Goal: Task Accomplishment & Management: Use online tool/utility

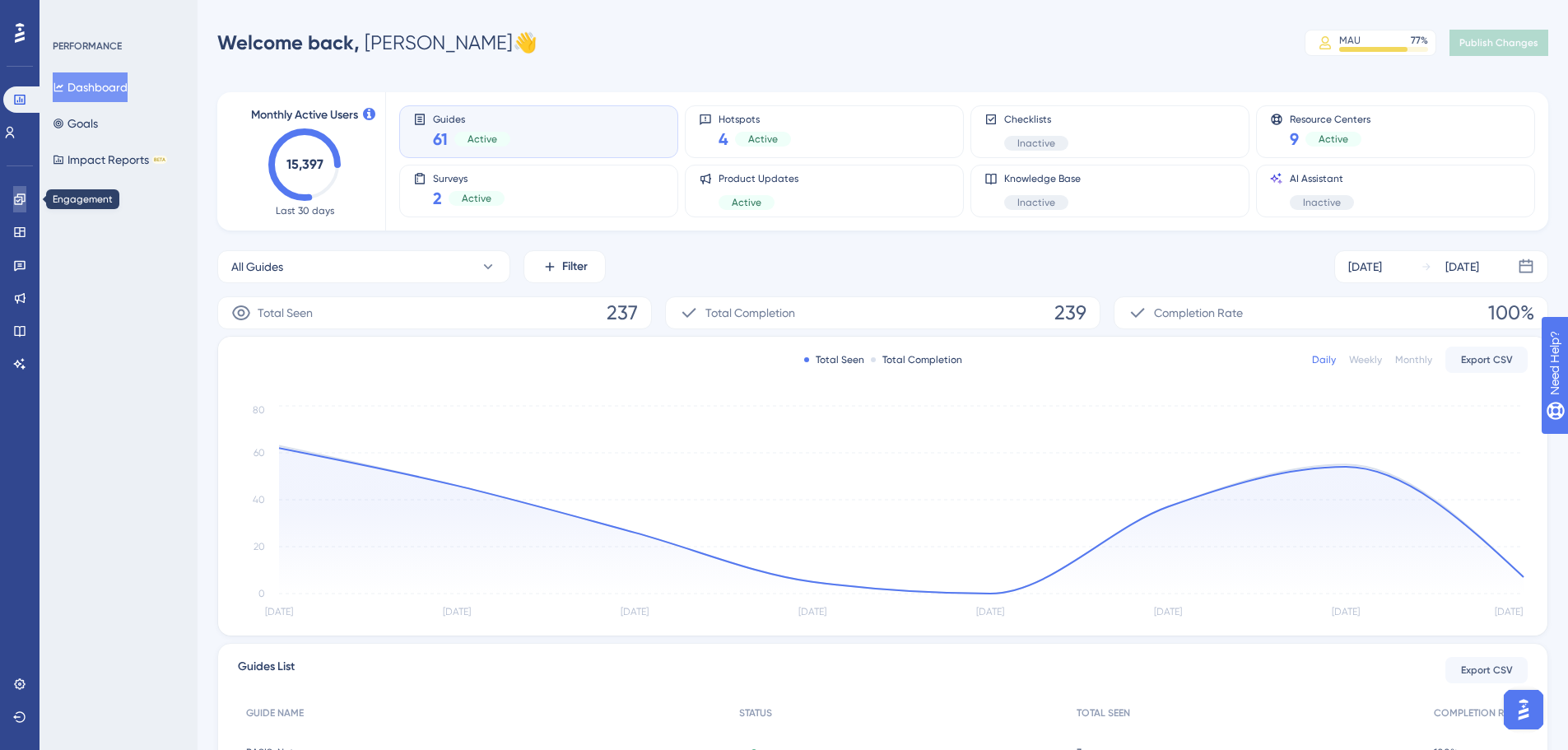
click at [22, 195] on icon at bounding box center [19, 198] width 13 height 13
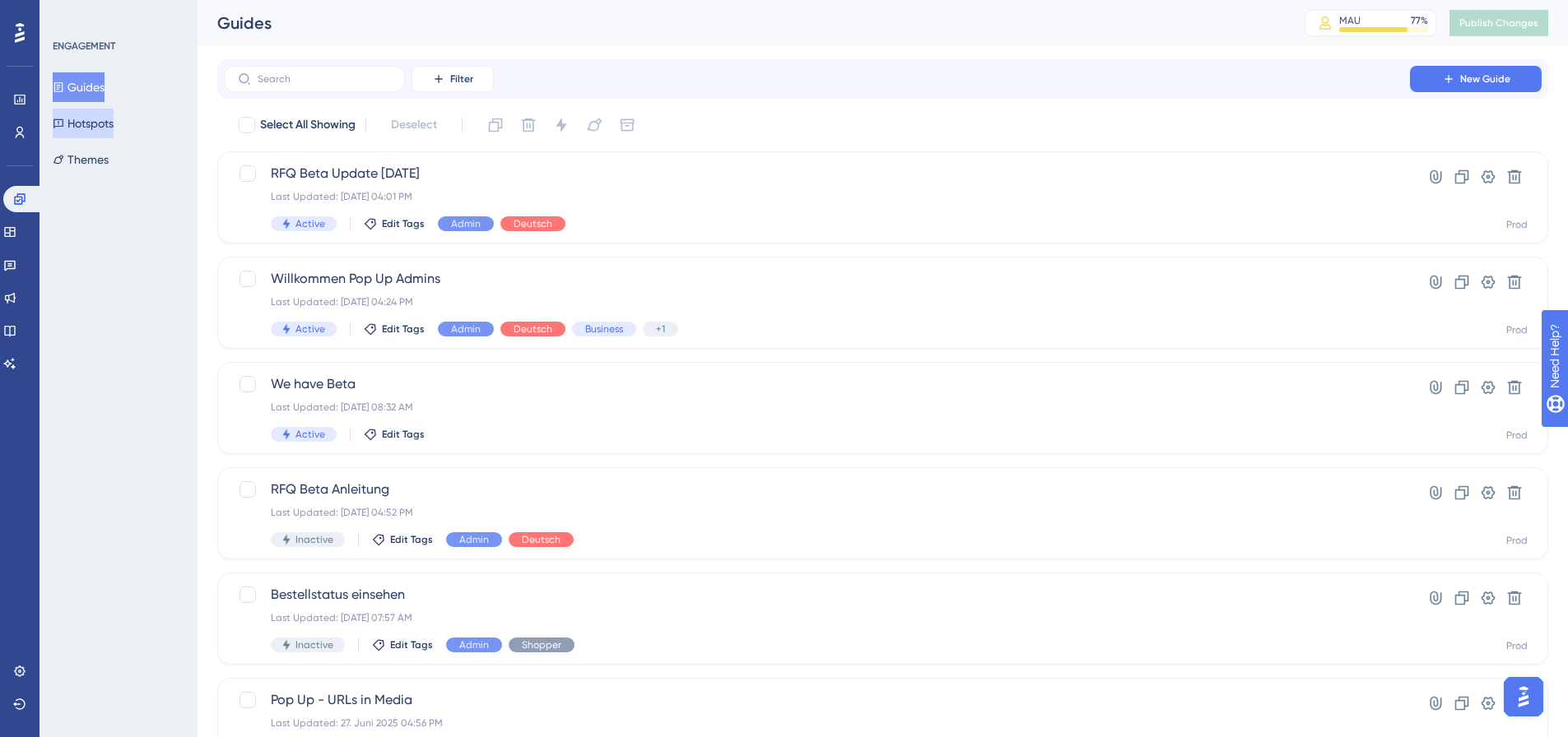
click at [92, 122] on button "Hotspots" at bounding box center [83, 123] width 61 height 30
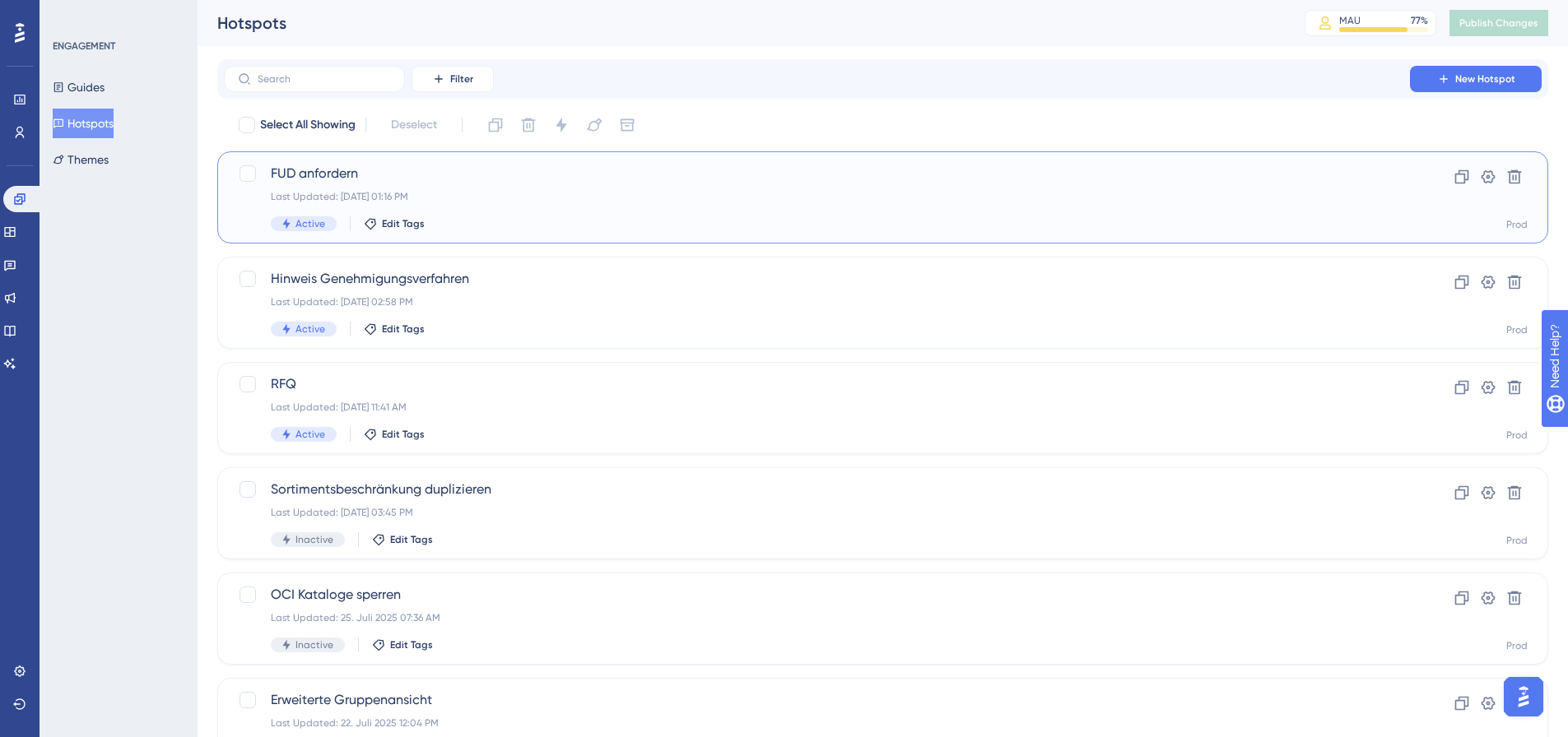
click at [581, 195] on div "Last Updated: [DATE] 01:16 PM" at bounding box center [817, 196] width 1092 height 13
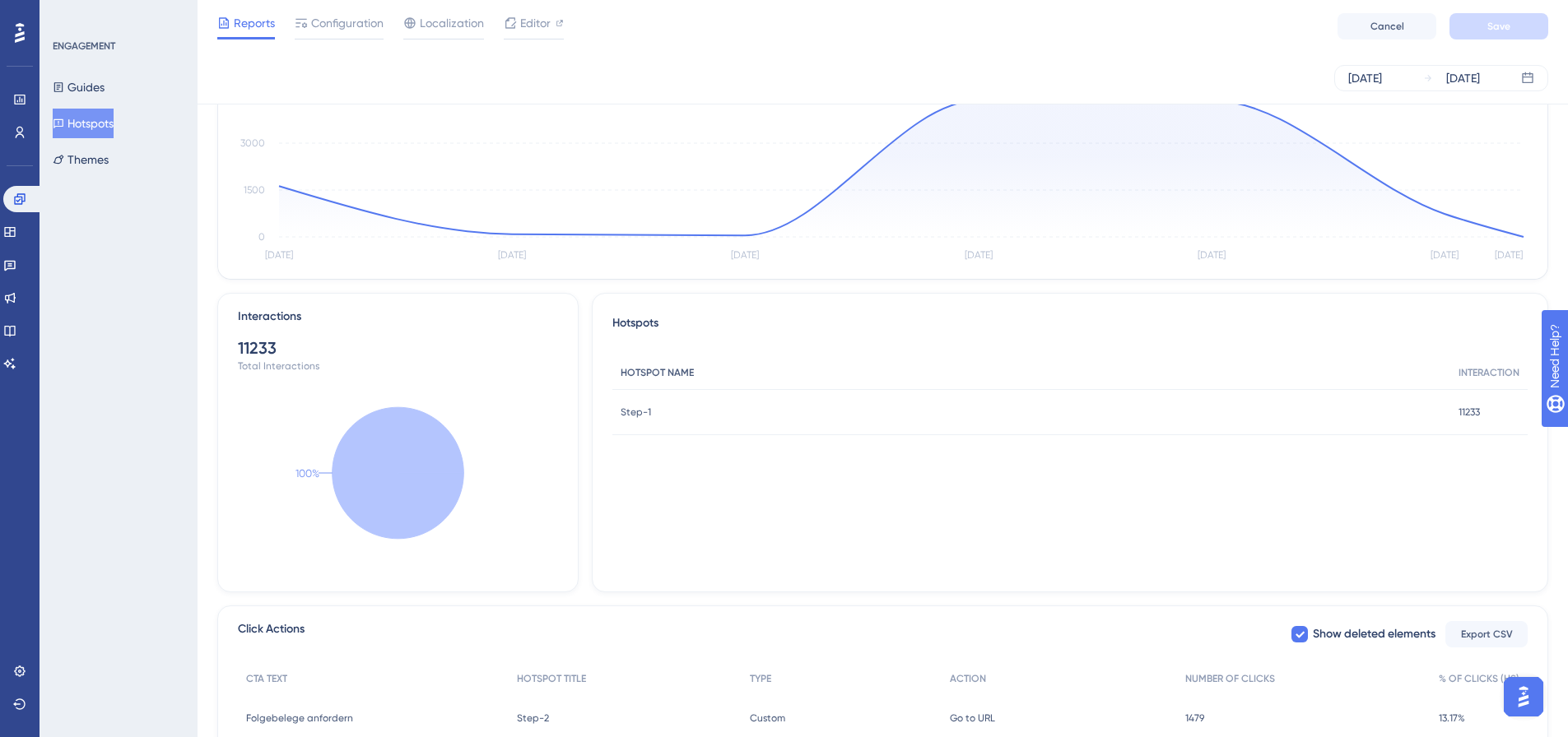
scroll to position [322, 0]
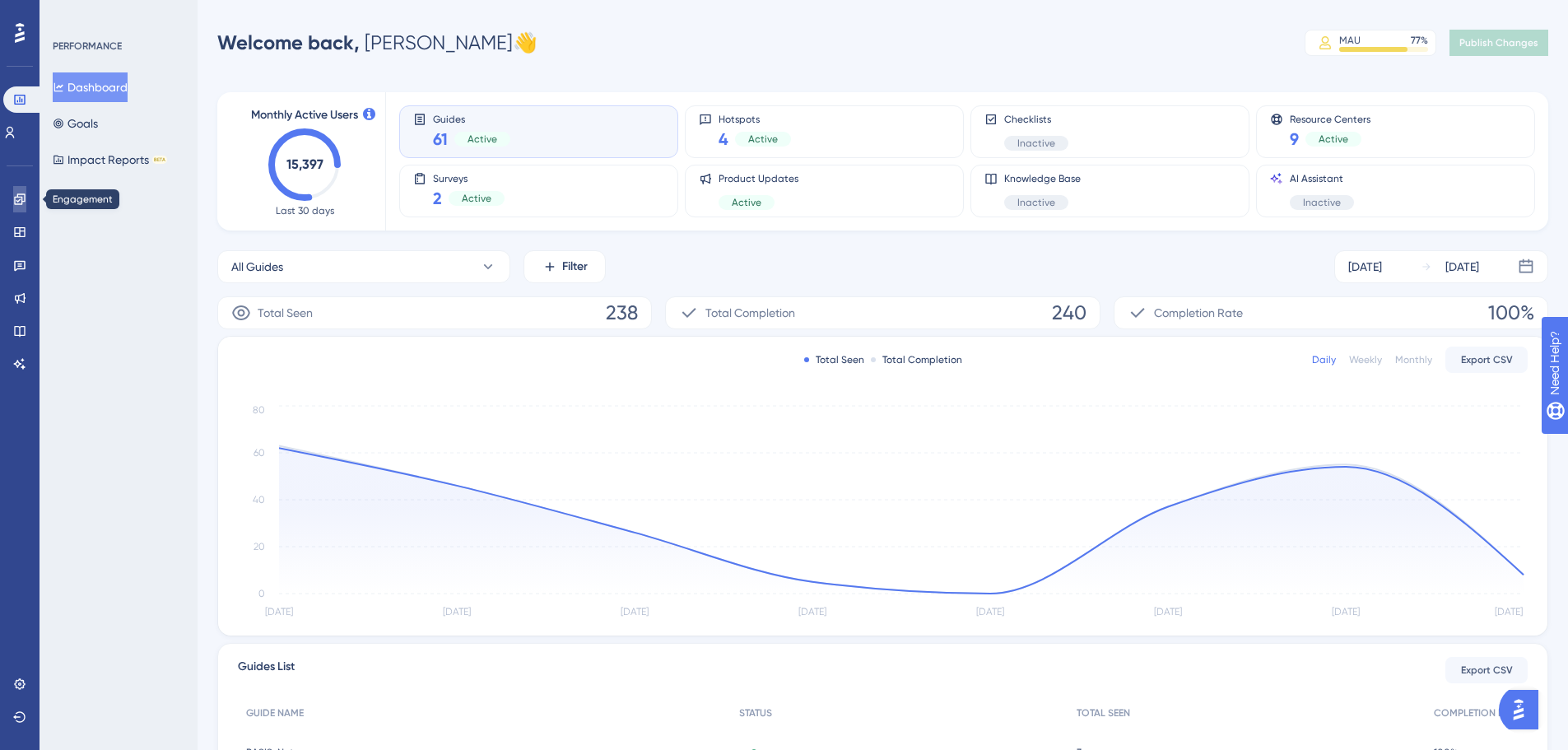
click at [16, 201] on icon at bounding box center [19, 198] width 13 height 13
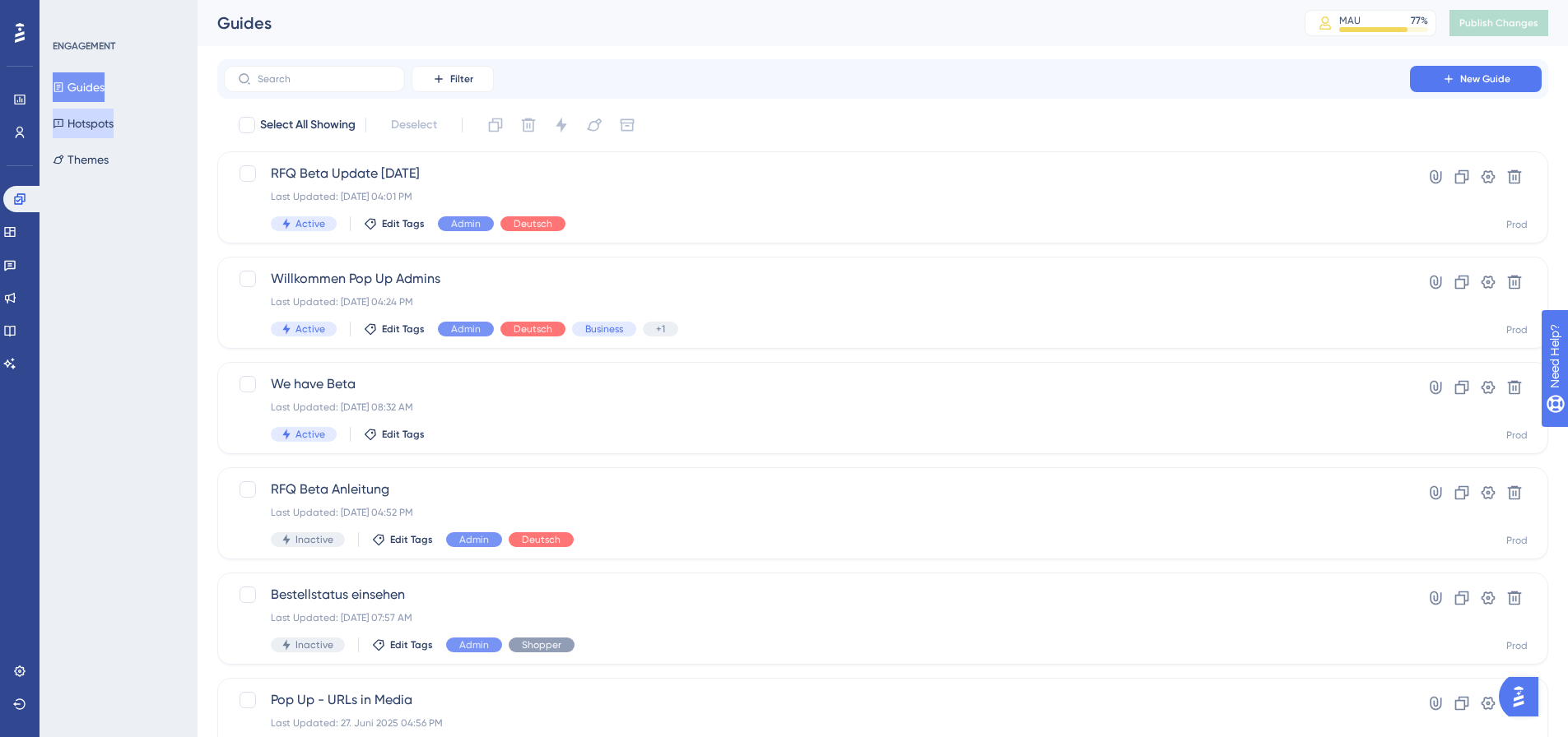
click at [111, 124] on button "Hotspots" at bounding box center [83, 123] width 61 height 30
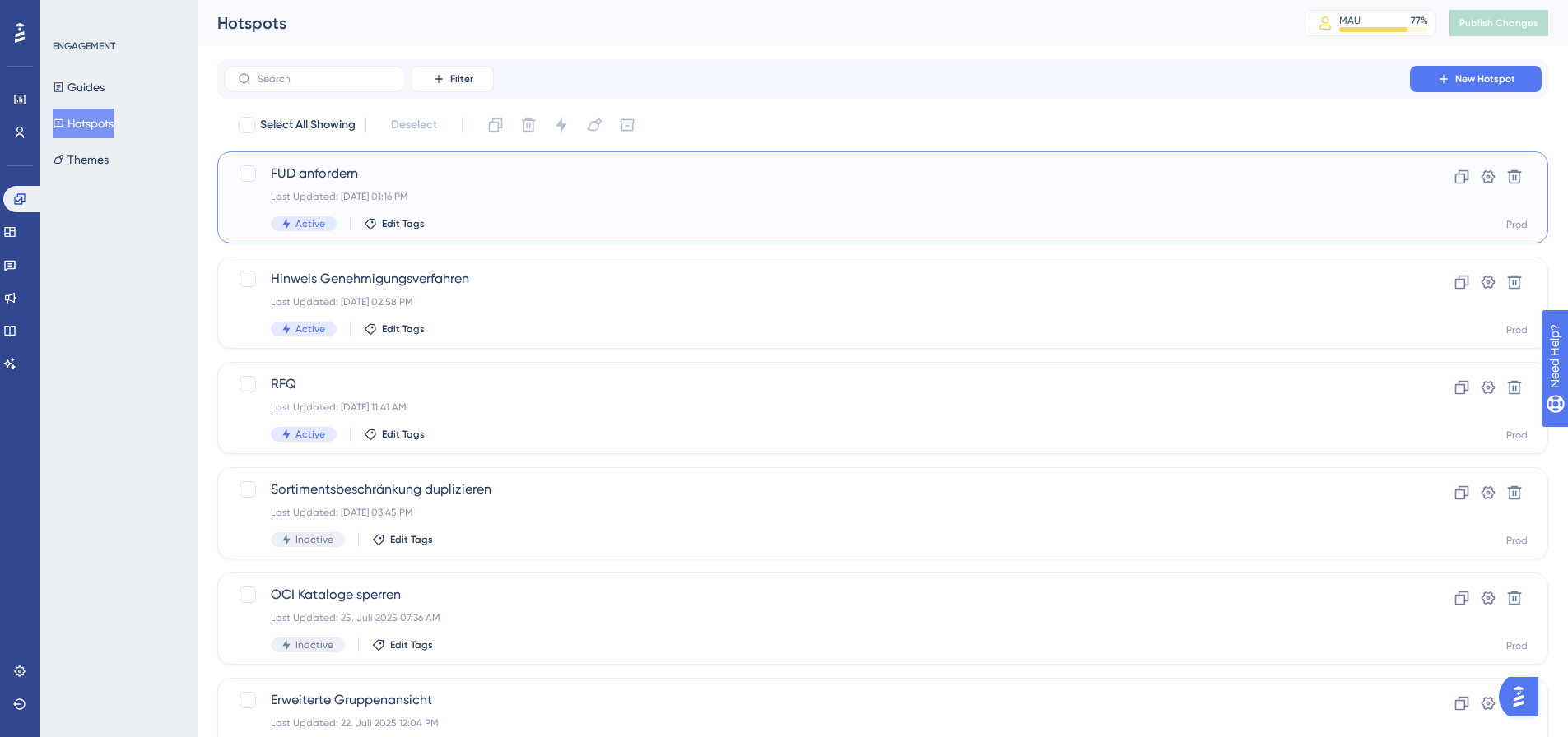
click at [608, 207] on div "FUD anfordern Last Updated: [DATE] 01:16 PM Active Edit Tags" at bounding box center [817, 197] width 1092 height 67
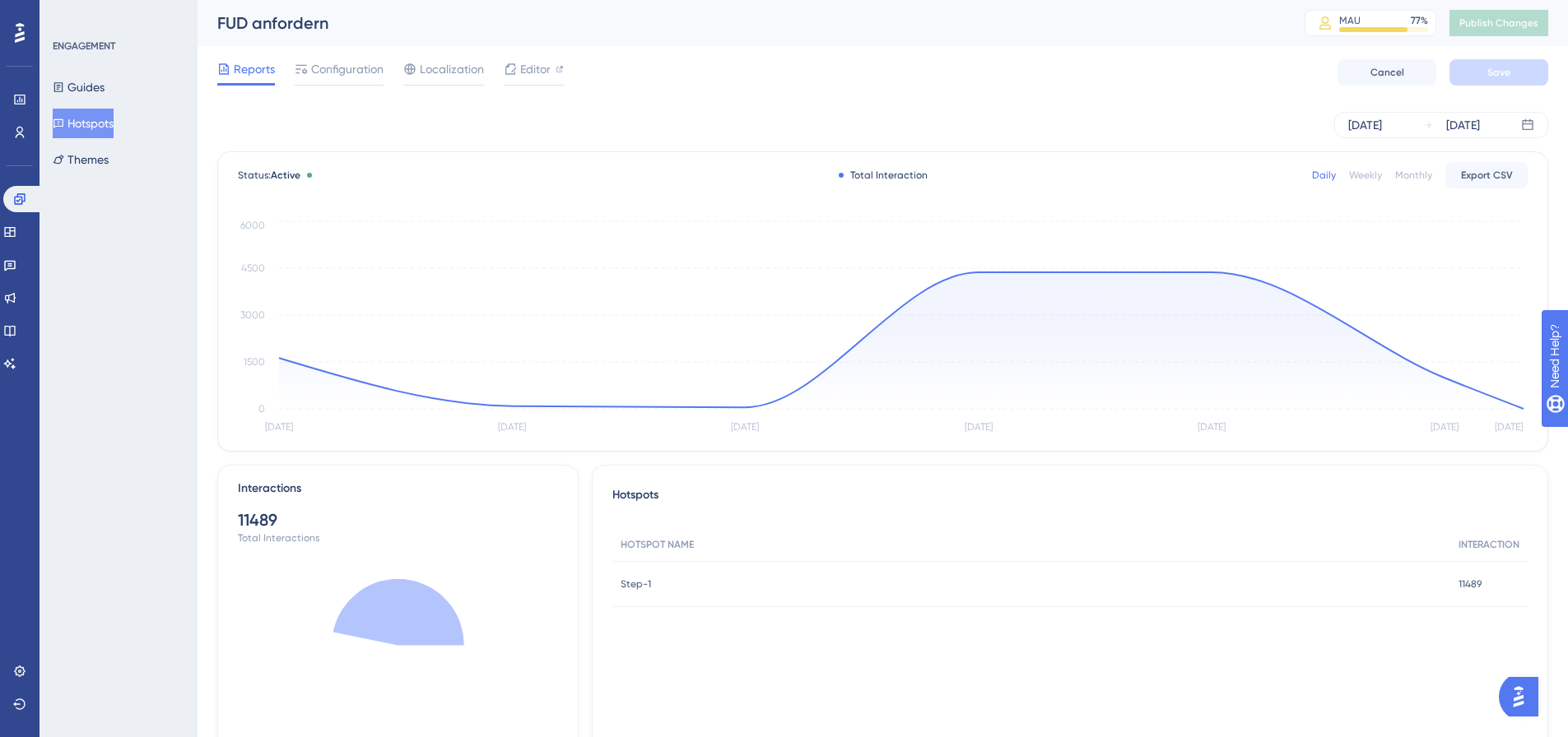
click at [102, 124] on button "Hotspots" at bounding box center [83, 123] width 61 height 30
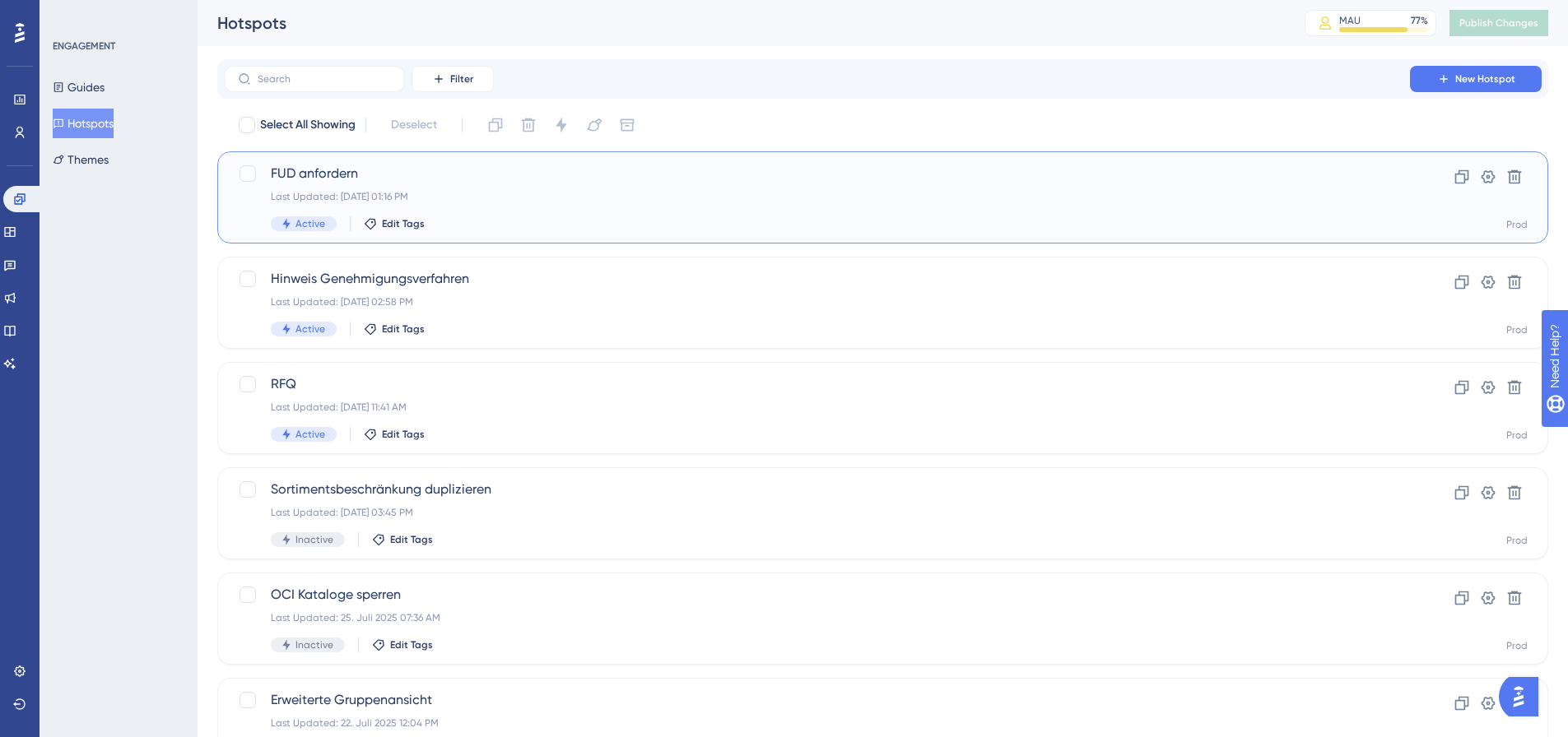
click at [657, 226] on div "Active Edit Tags" at bounding box center [817, 224] width 1092 height 15
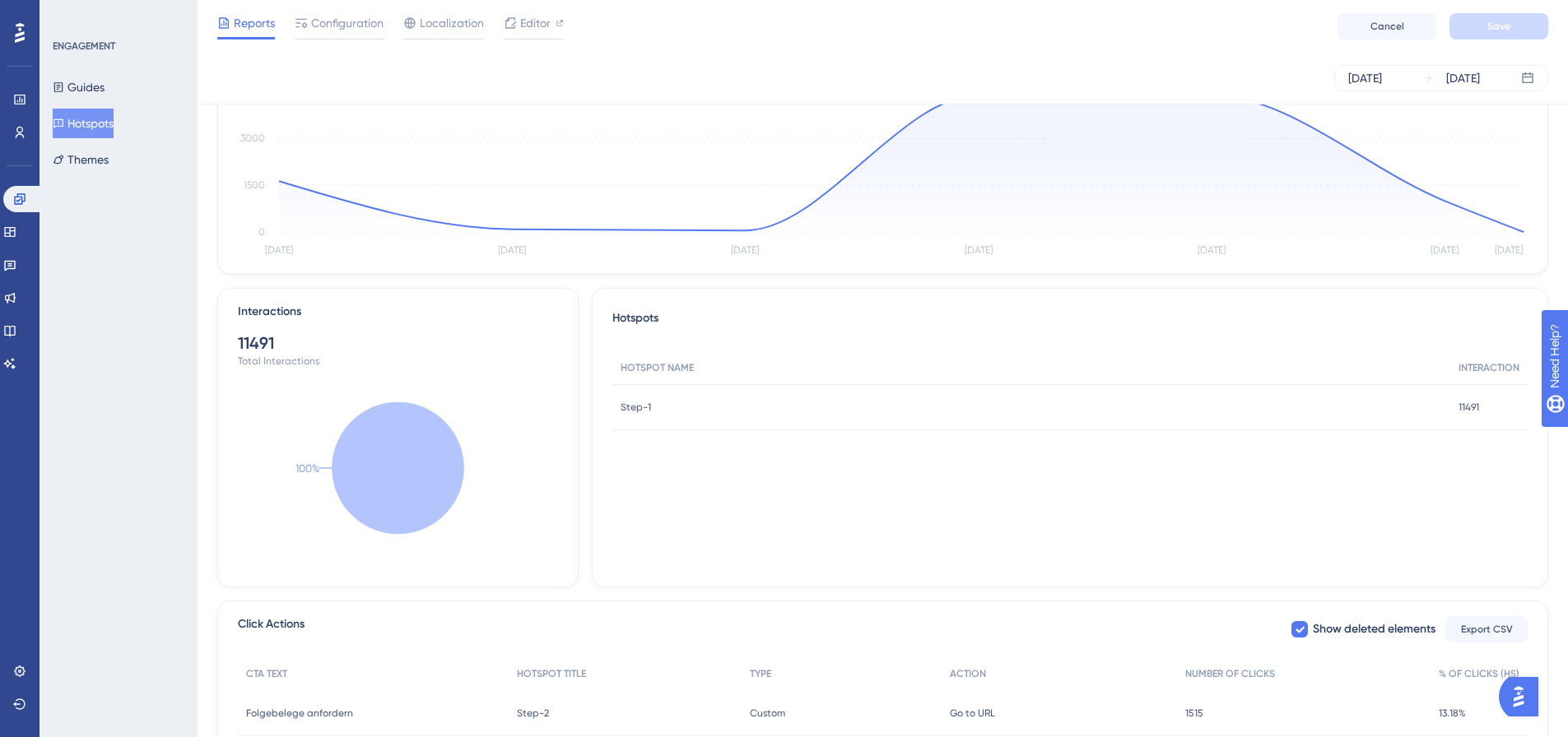
scroll to position [322, 0]
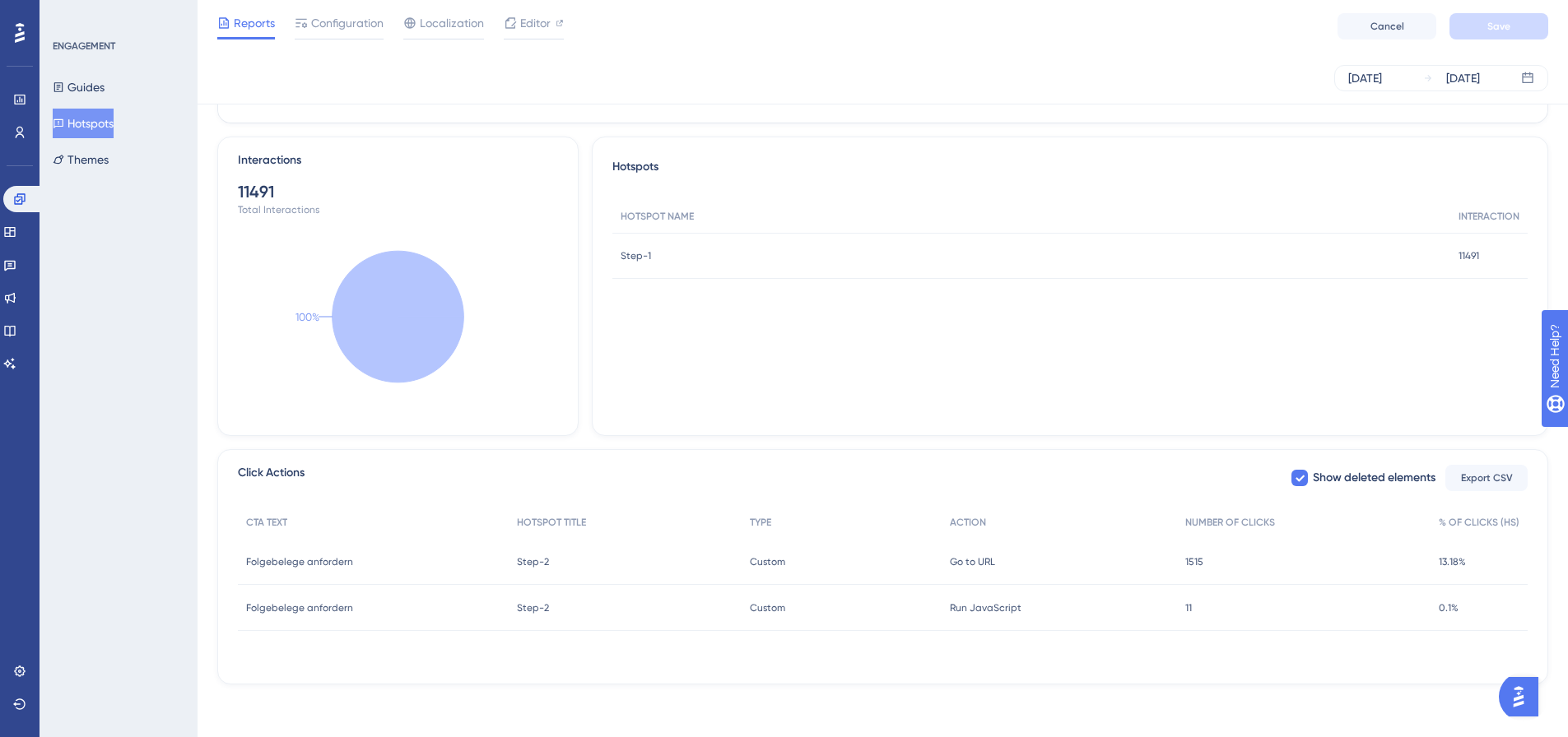
click at [1455, 556] on span "13.18%" at bounding box center [1453, 562] width 28 height 13
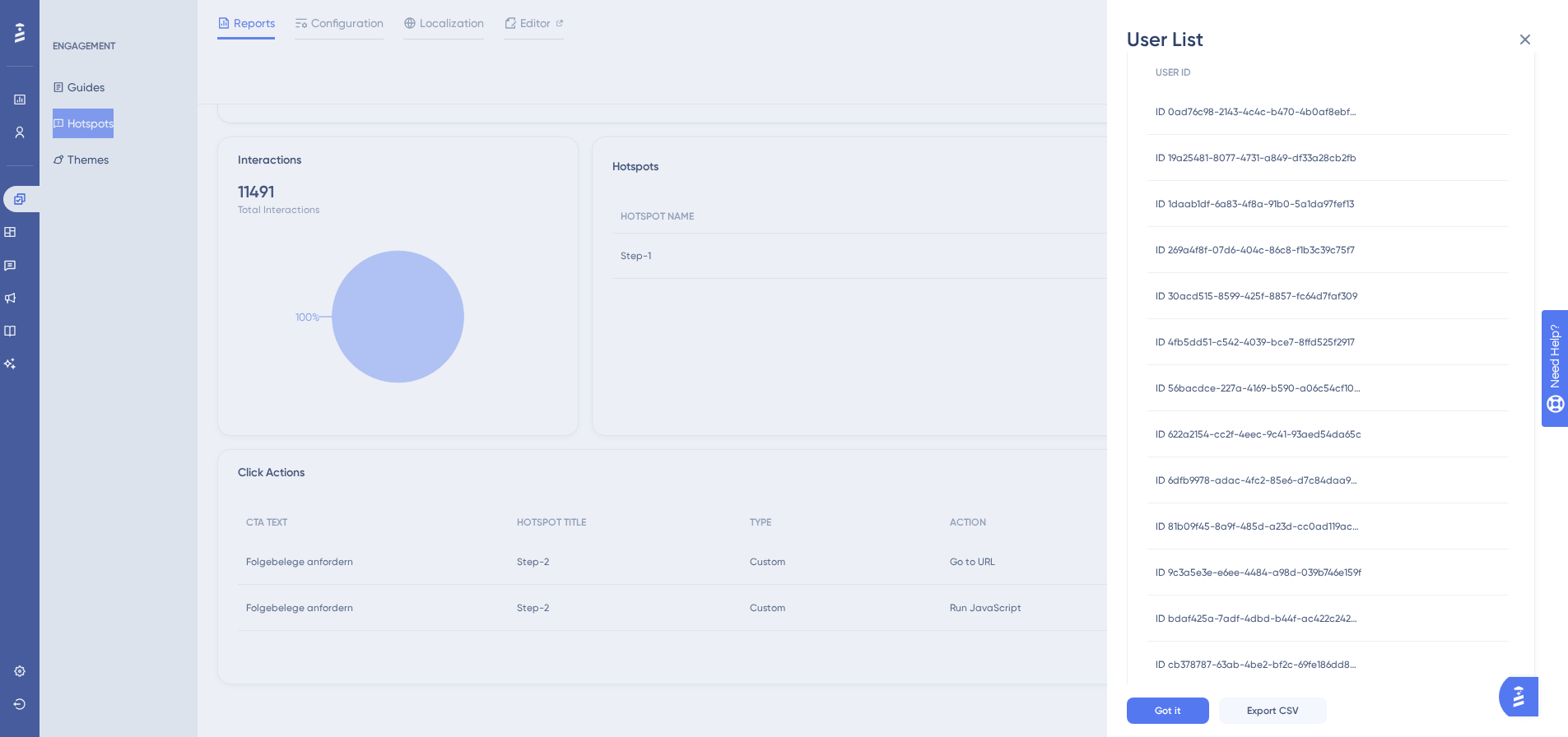
scroll to position [0, 0]
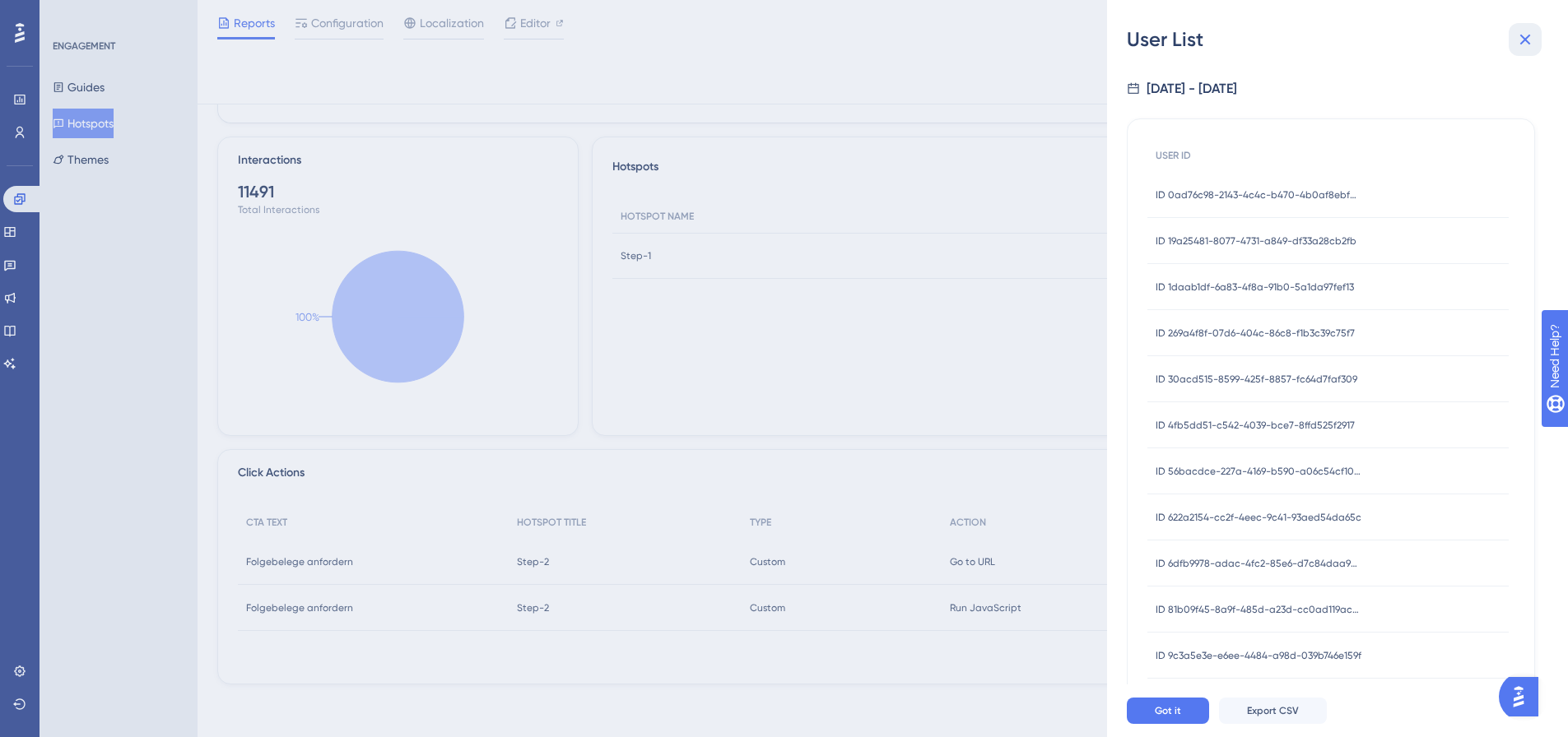
click at [1535, 38] on button at bounding box center [1525, 38] width 33 height 33
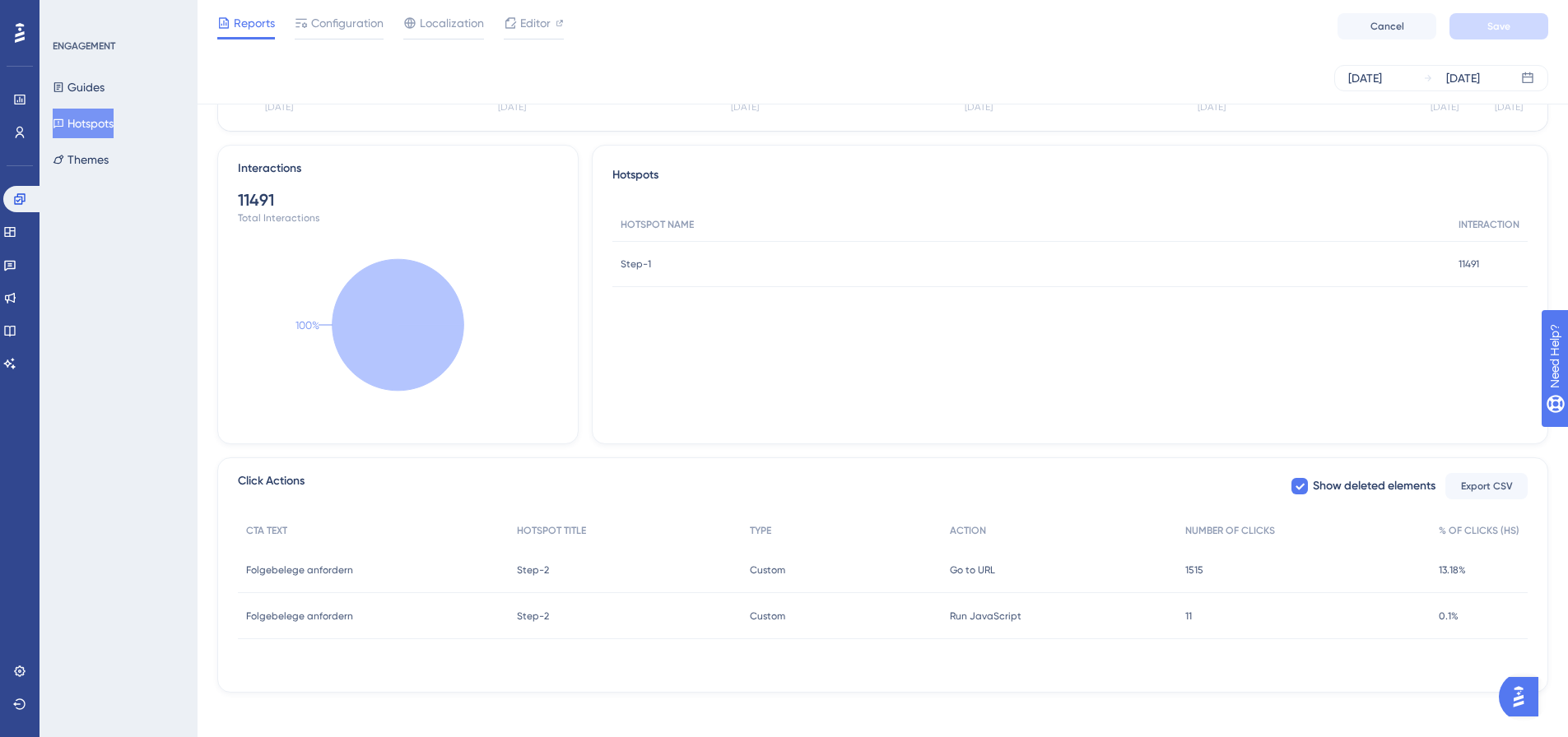
scroll to position [322, 0]
